Goal: Find specific page/section: Find specific page/section

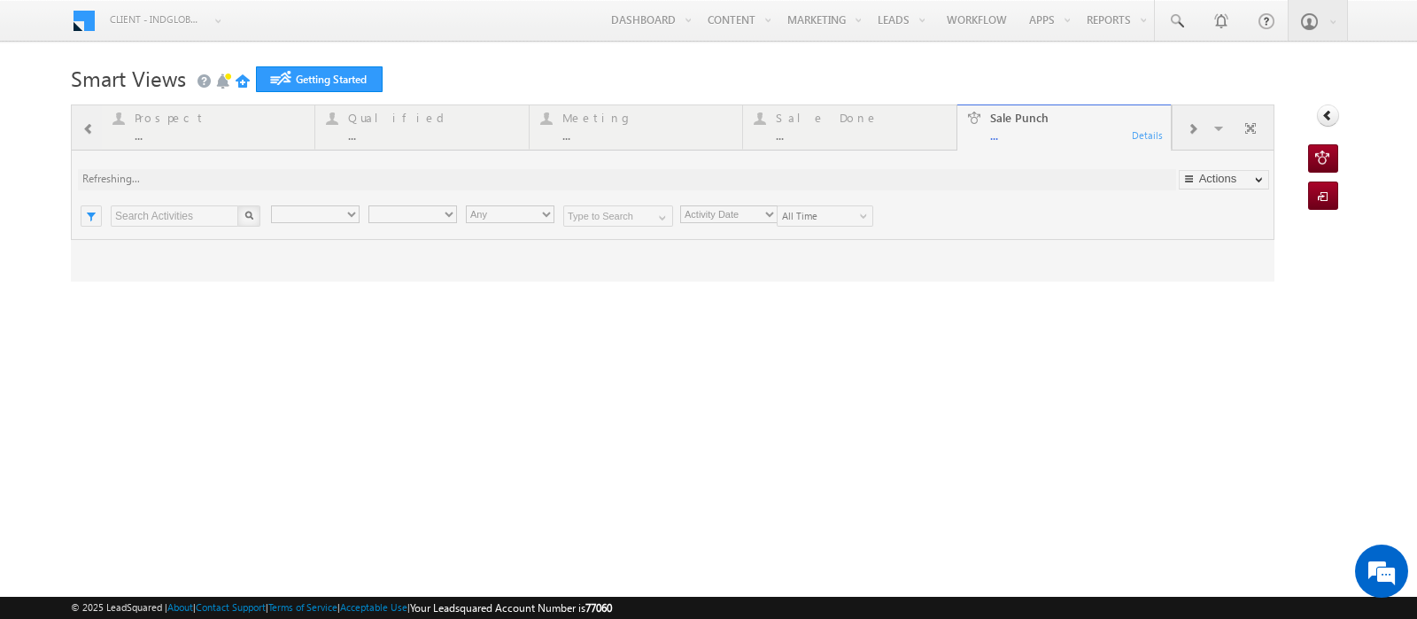
type input "Any Owner"
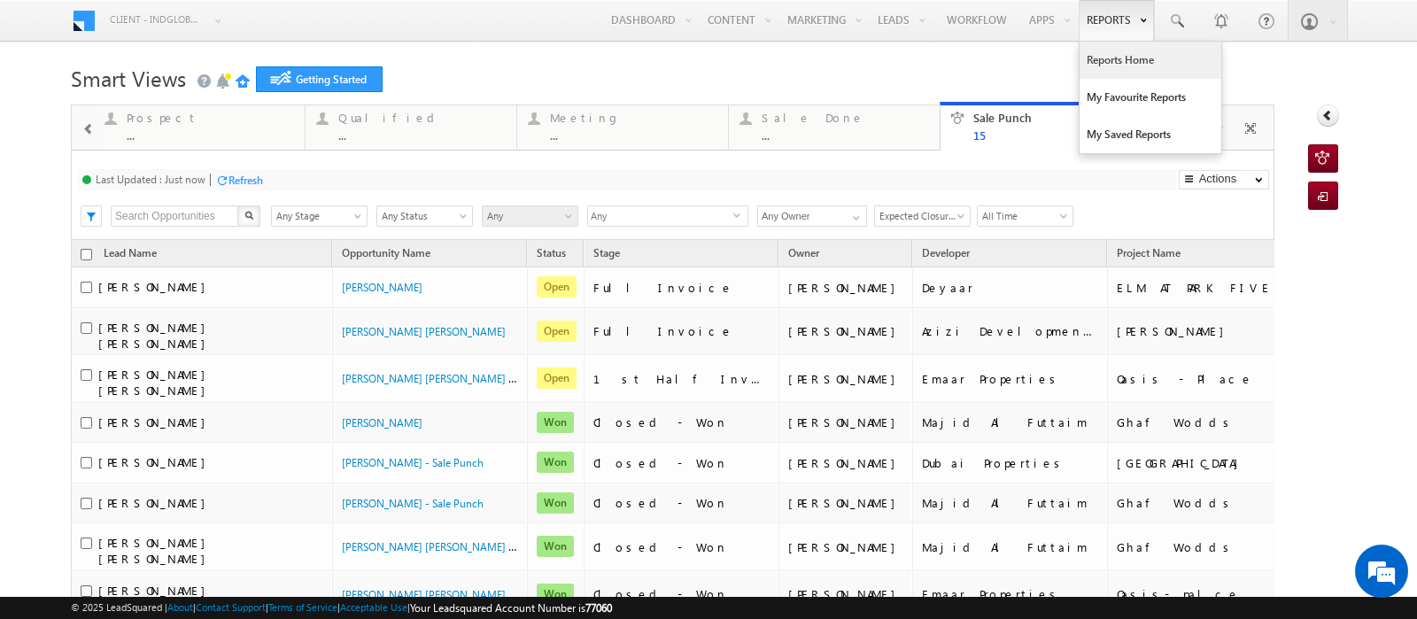
click at [1108, 58] on link "Reports Home" at bounding box center [1151, 60] width 142 height 37
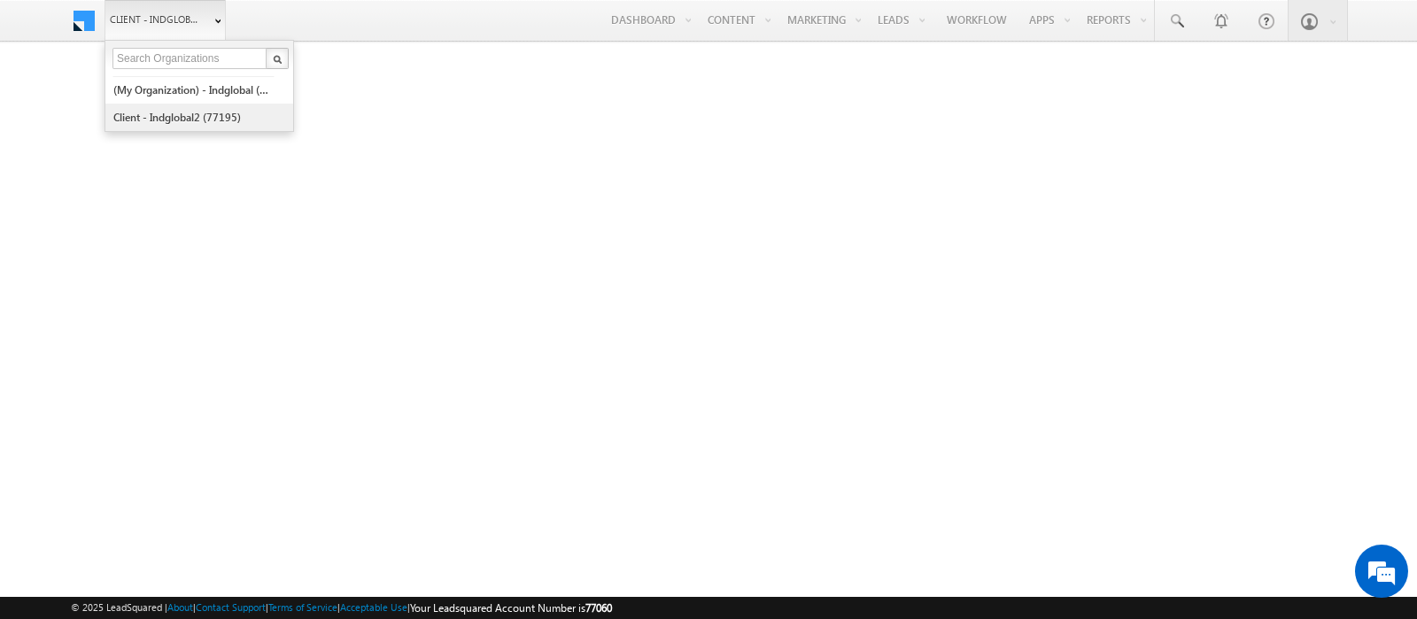
click at [143, 112] on link "Client - indglobal2 (77195)" at bounding box center [193, 117] width 162 height 27
